Goal: Transaction & Acquisition: Purchase product/service

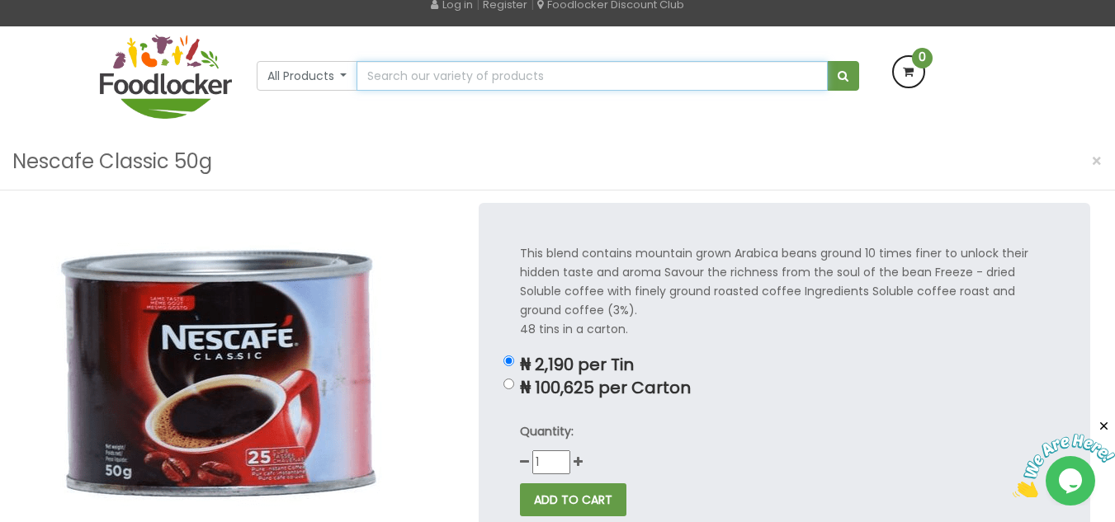
click at [620, 78] on input "text" at bounding box center [591, 76] width 470 height 30
type input "Nescafe gold"
click at [827, 61] on button "submit" at bounding box center [843, 76] width 32 height 30
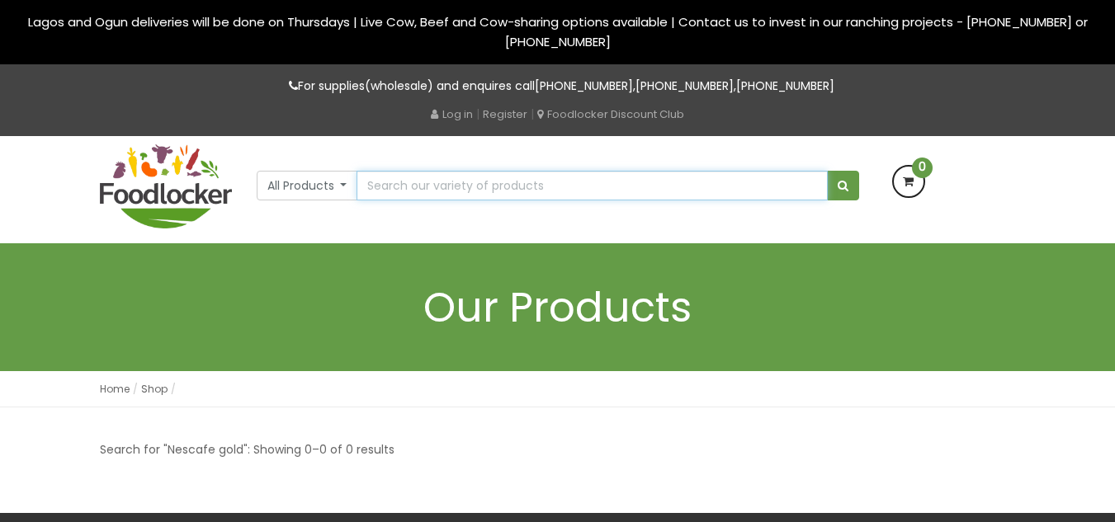
click at [512, 183] on input "text" at bounding box center [591, 186] width 470 height 30
type input "nescafe gold"
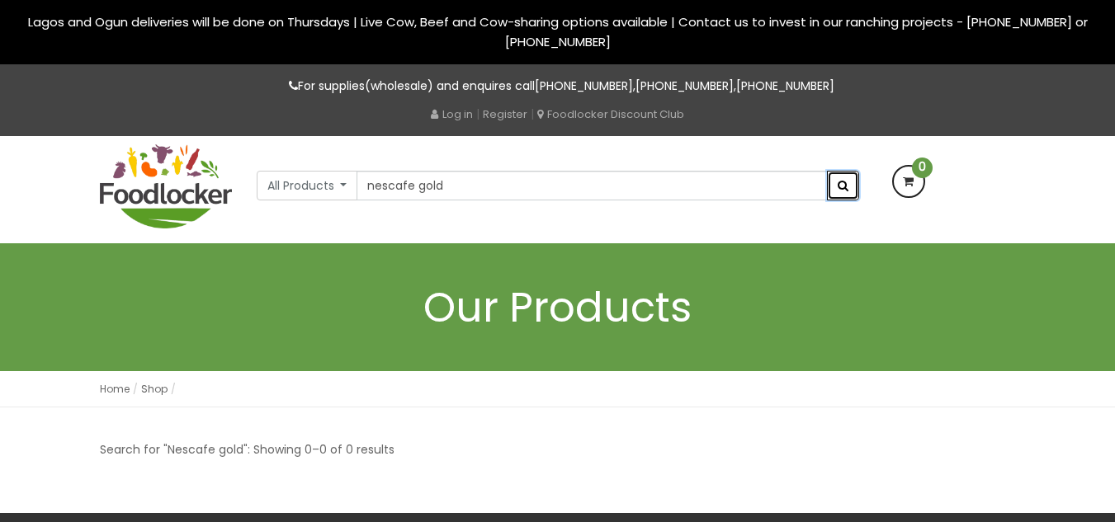
click at [840, 191] on button "submit" at bounding box center [843, 186] width 32 height 30
